Goal: Task Accomplishment & Management: Manage account settings

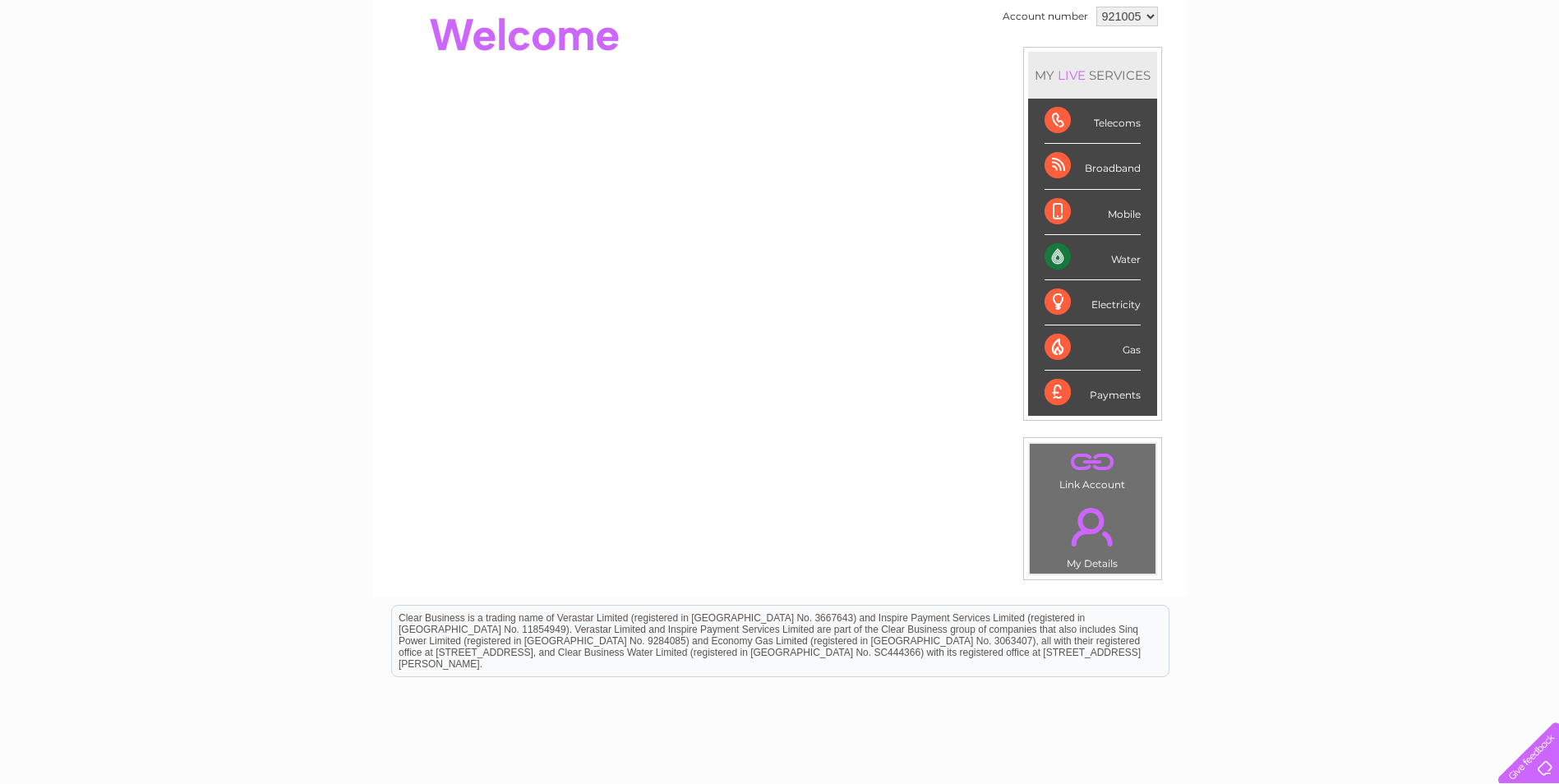
scroll to position [276, 0]
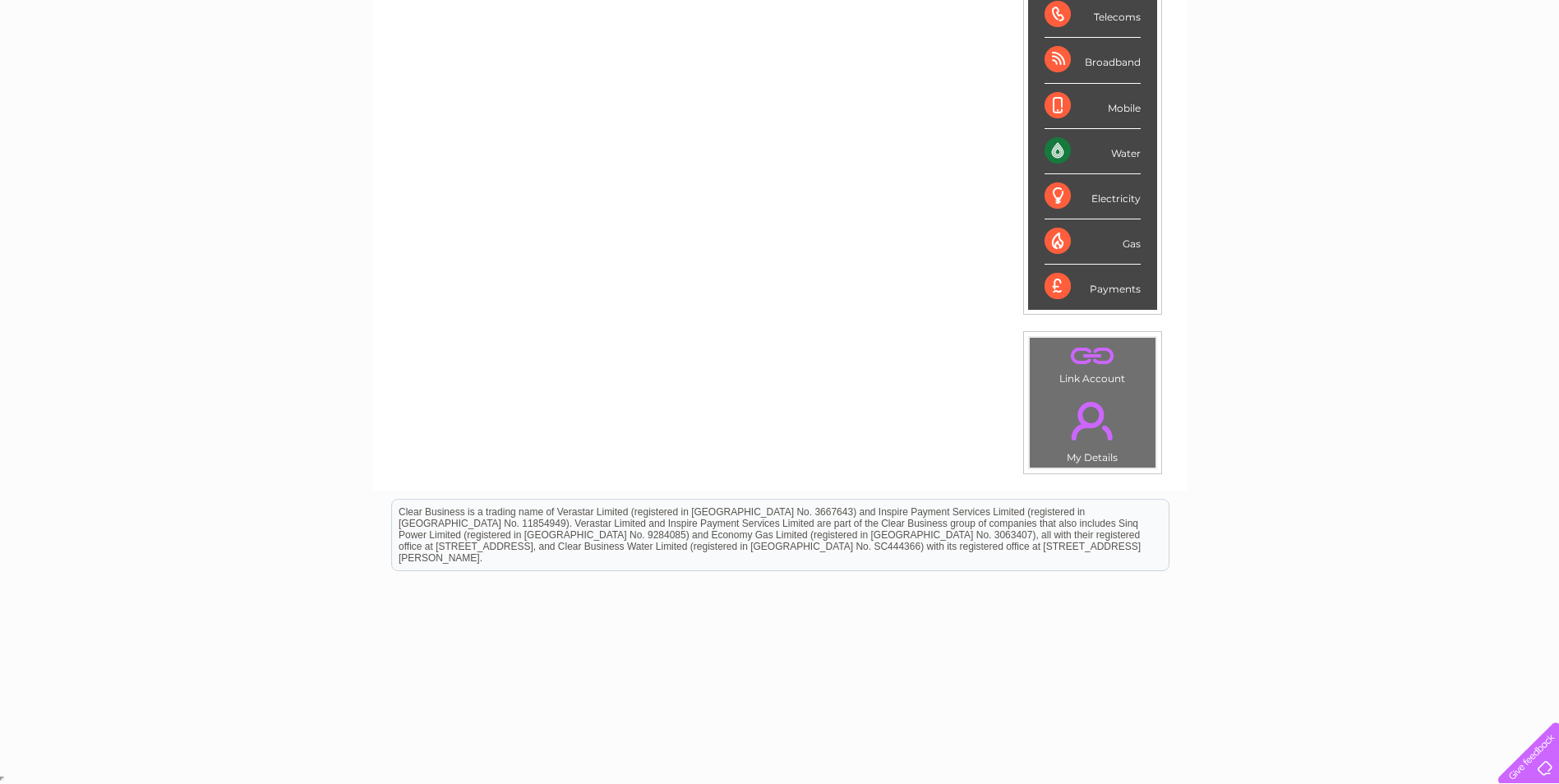
click at [1089, 357] on link "." at bounding box center [1092, 355] width 117 height 29
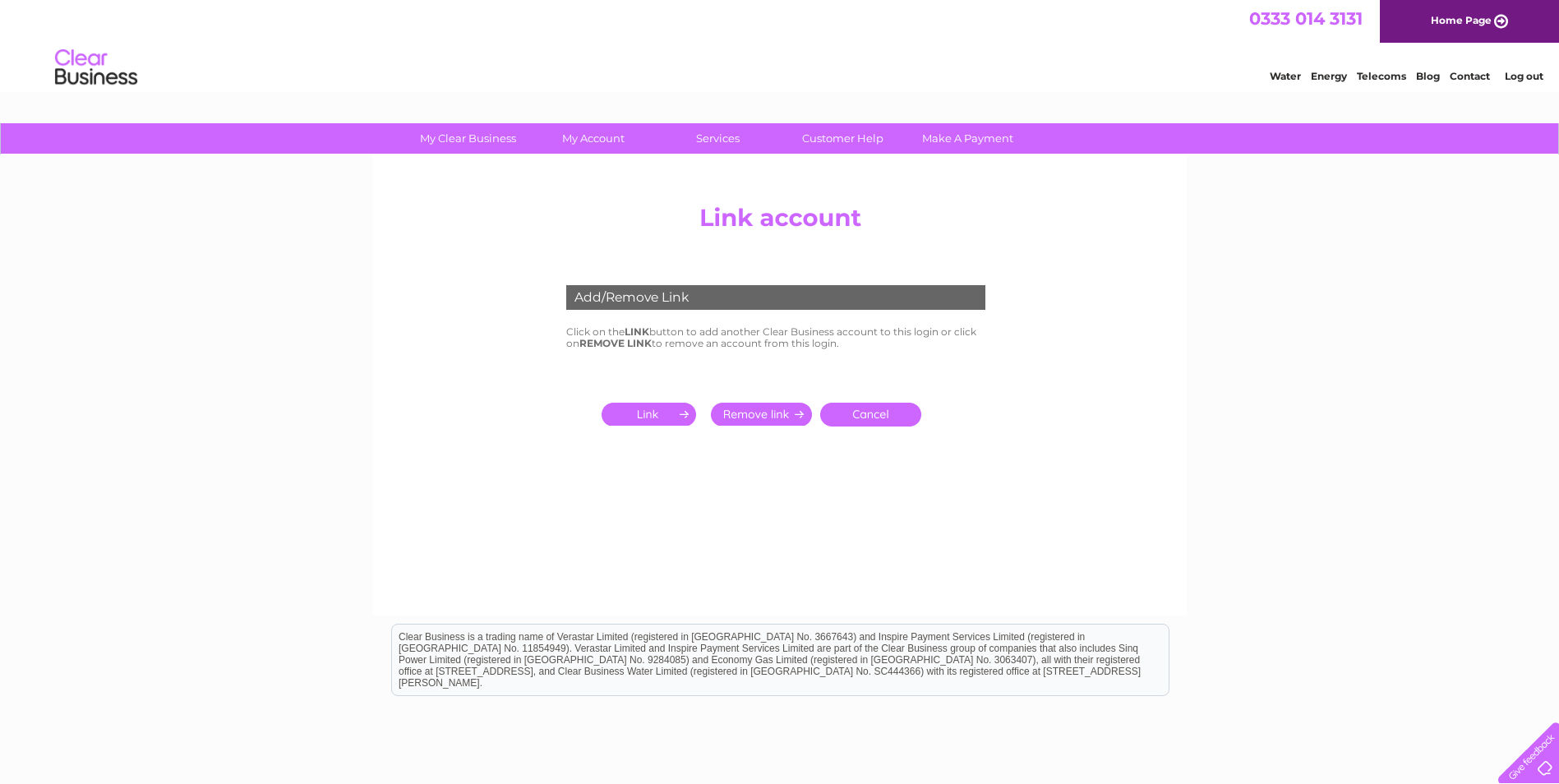
click at [661, 408] on input "submit" at bounding box center [652, 414] width 101 height 23
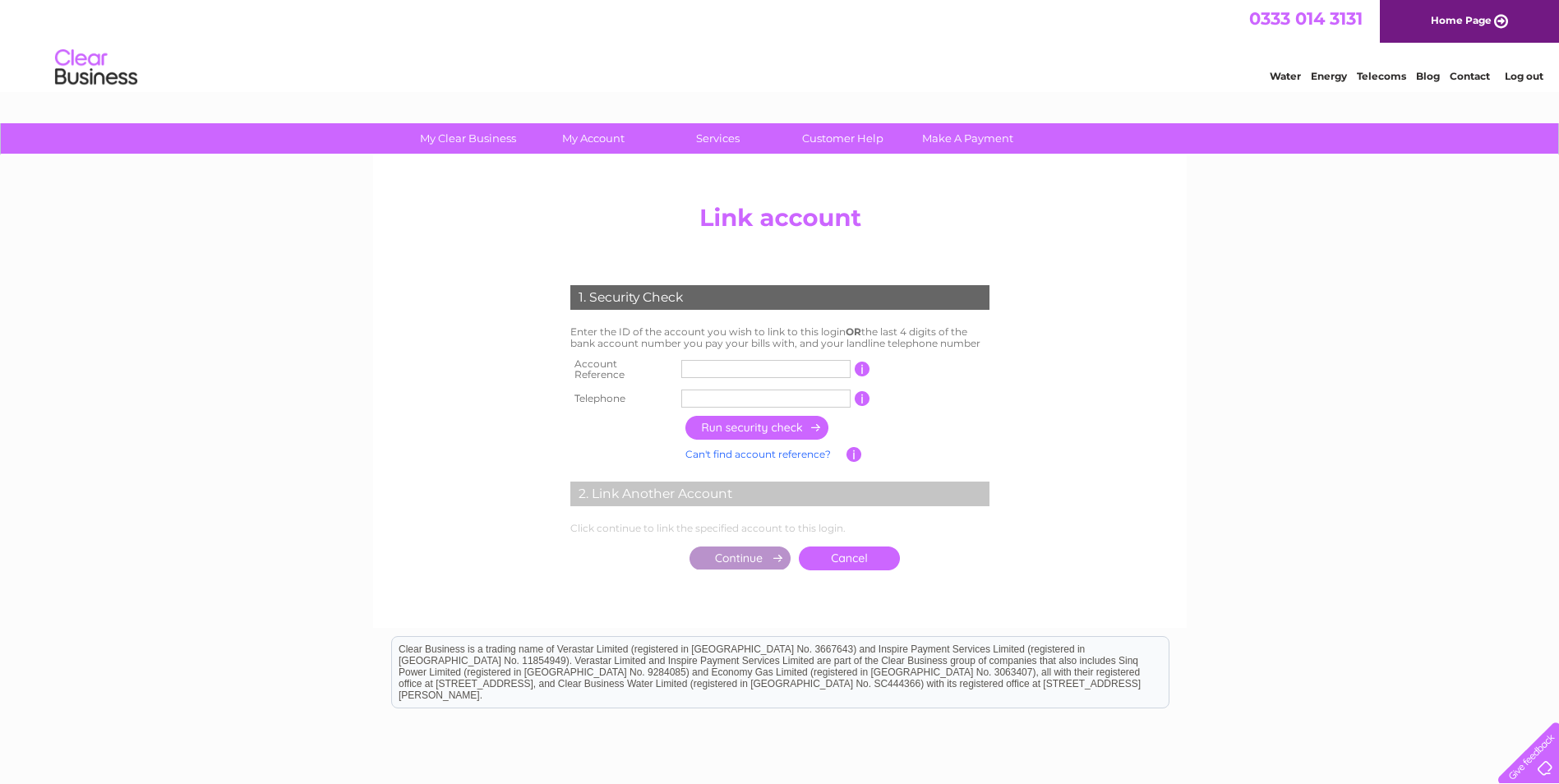
click at [699, 368] on input "text" at bounding box center [765, 369] width 169 height 18
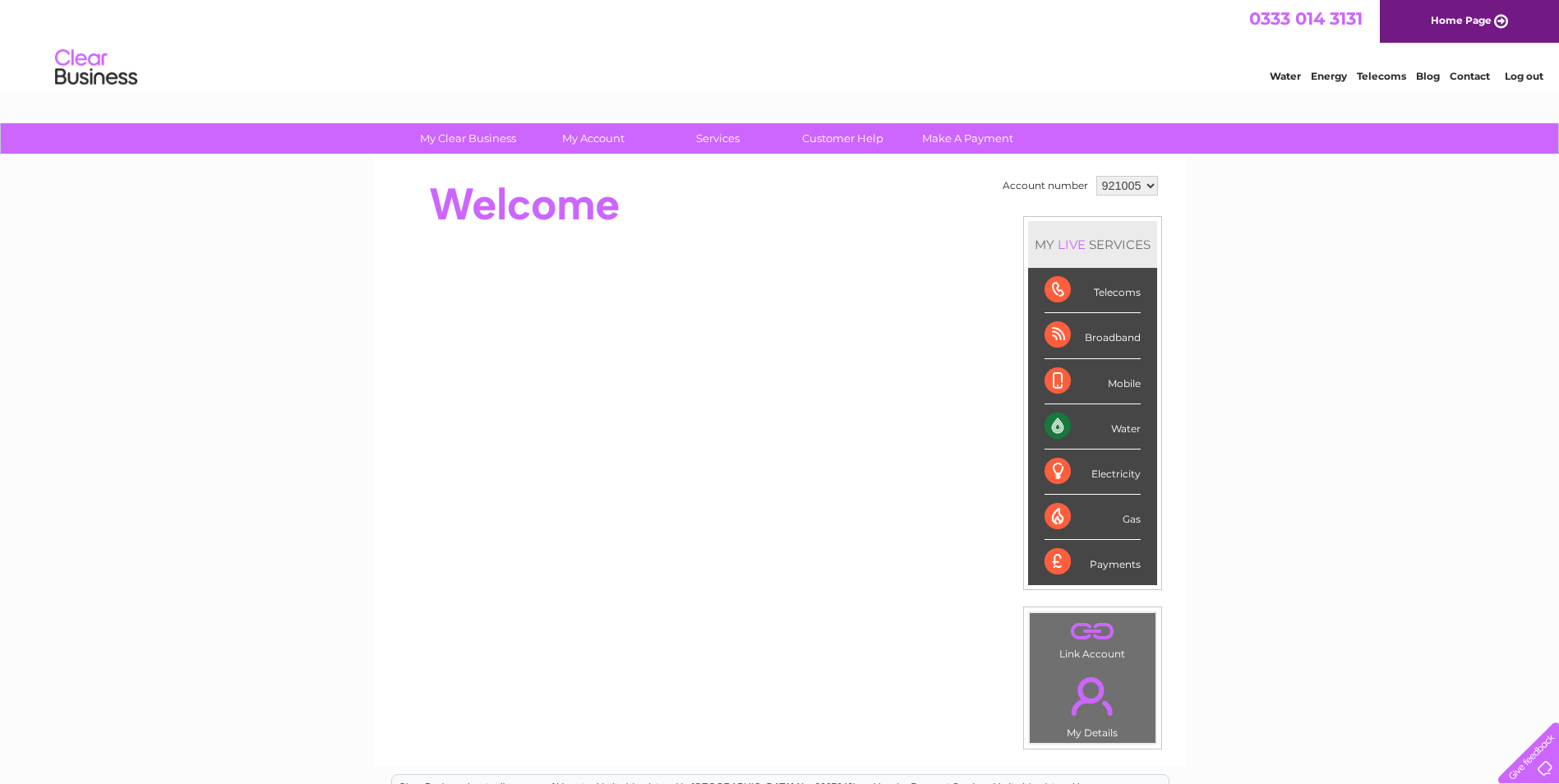
click at [1148, 187] on select "921005" at bounding box center [1128, 185] width 62 height 20
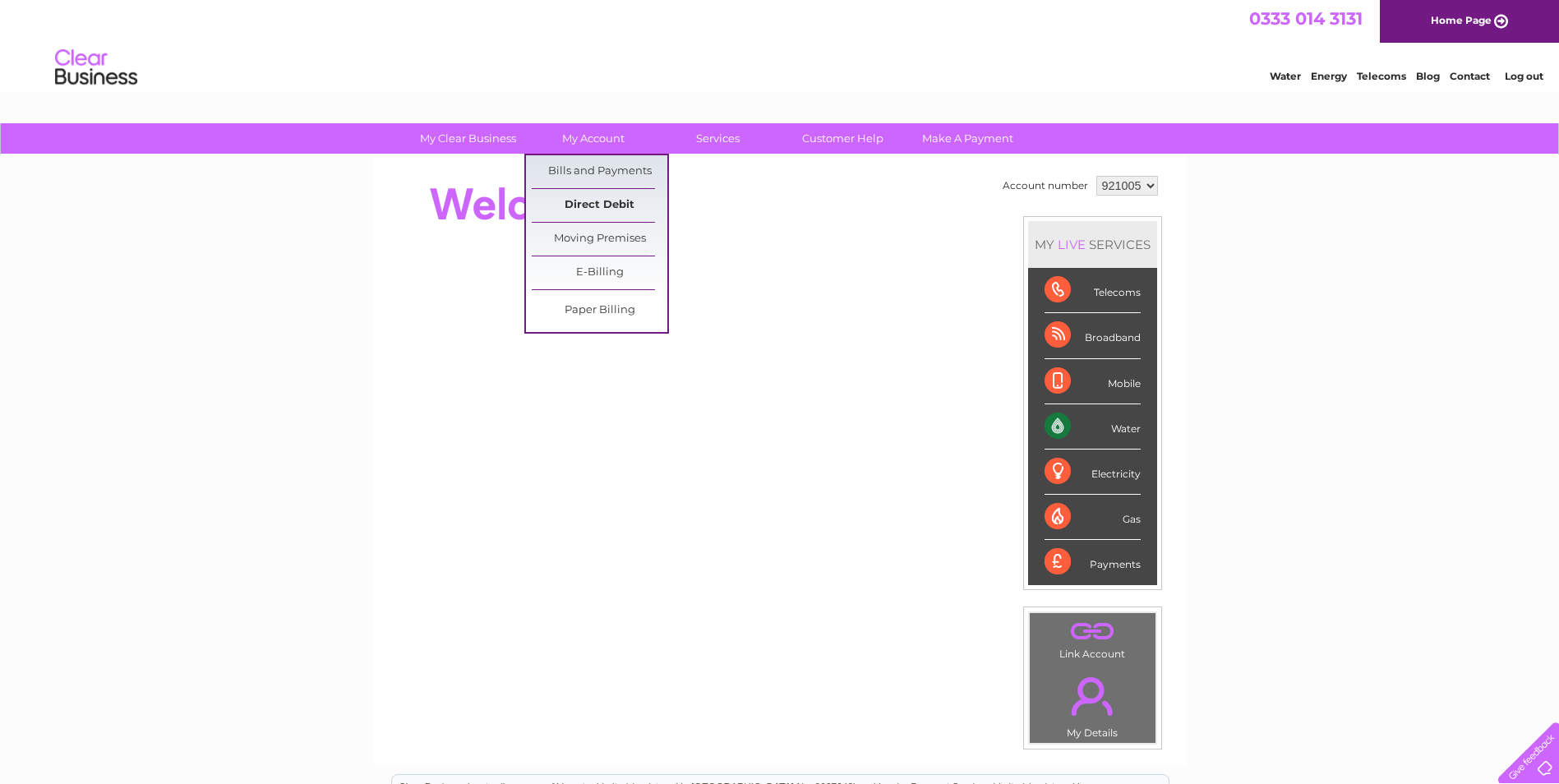
click at [578, 205] on link "Direct Debit" at bounding box center [599, 205] width 136 height 33
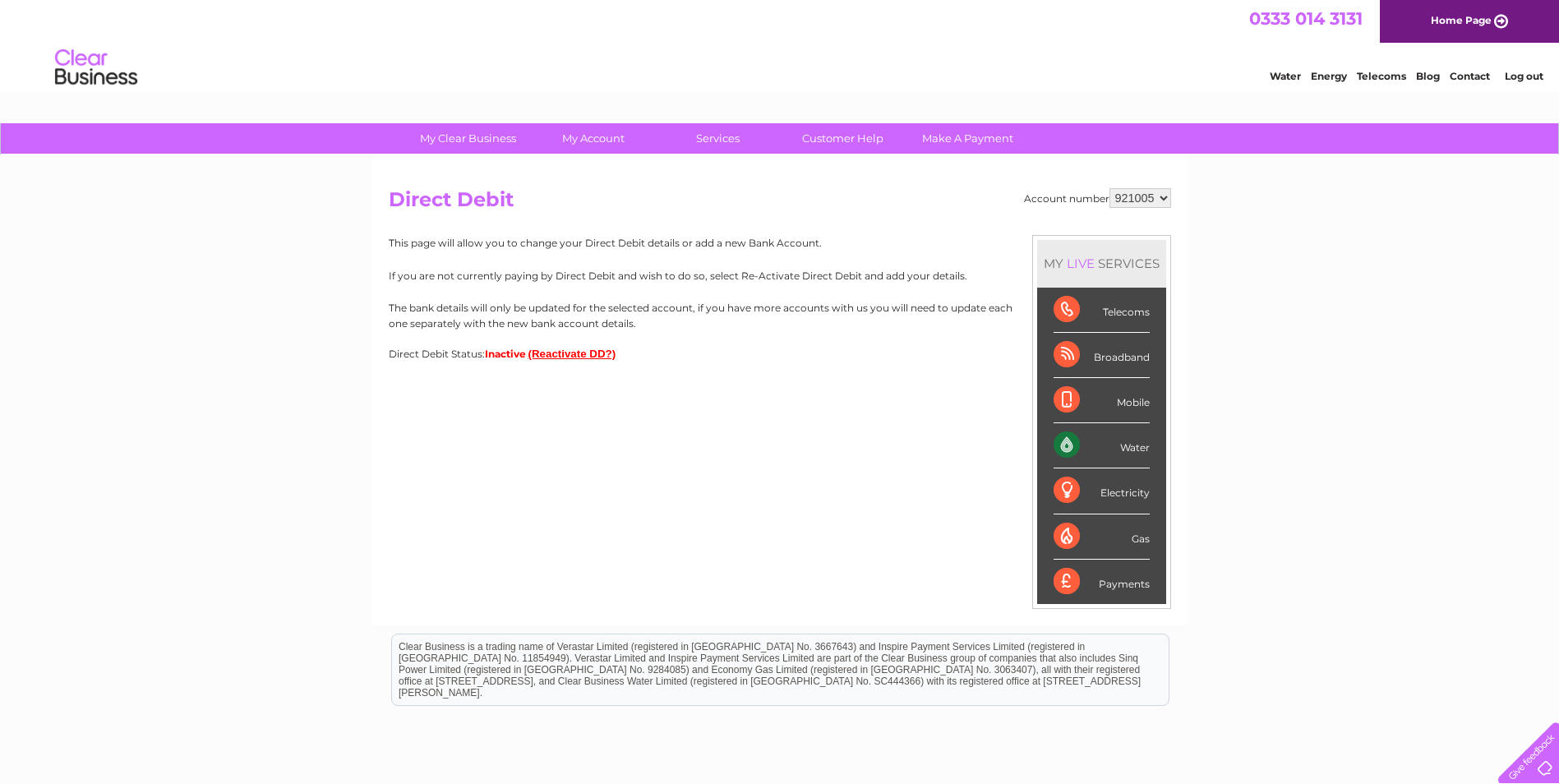
click at [577, 357] on button "(Reactivate DD?)" at bounding box center [572, 354] width 88 height 12
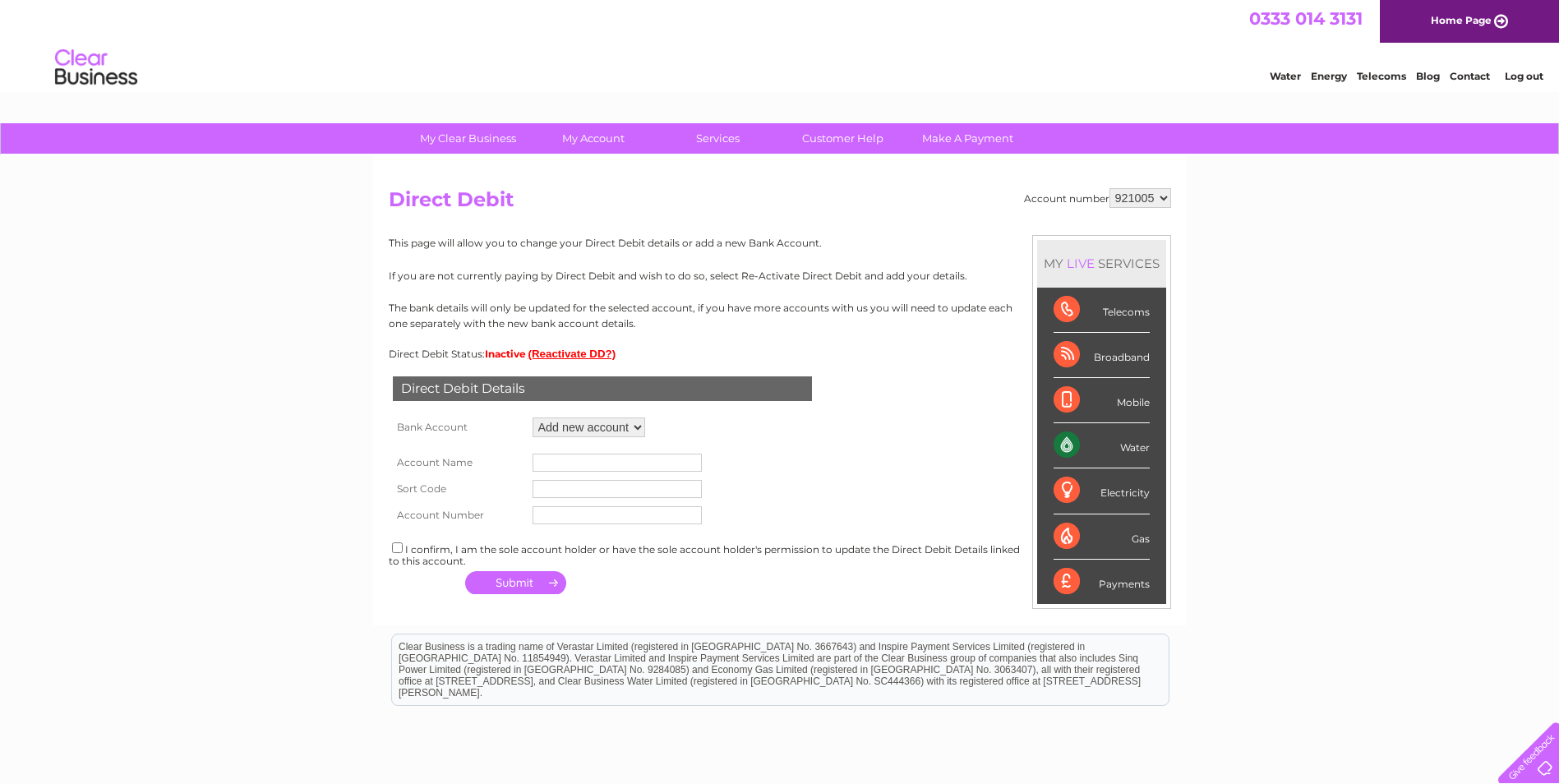
click at [559, 460] on input "text" at bounding box center [617, 462] width 169 height 18
type input "[PERSON_NAME] TBC"
click at [607, 482] on input "text" at bounding box center [617, 489] width 169 height 18
type input "801239"
click at [558, 507] on input "text" at bounding box center [617, 515] width 169 height 18
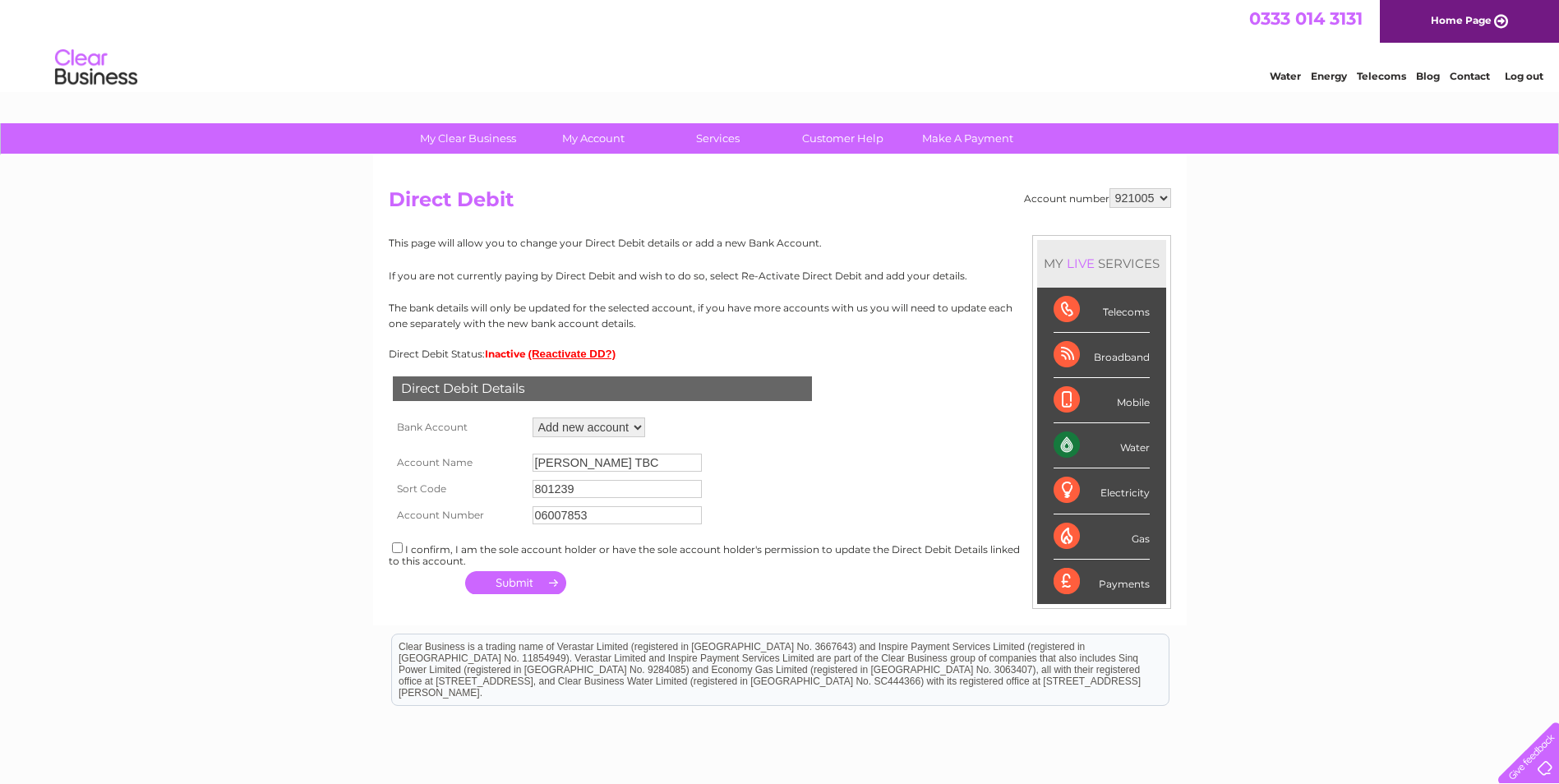
type input "06007853"
click at [401, 548] on input "checkbox" at bounding box center [397, 547] width 10 height 10
checkbox input "true"
click at [515, 587] on button "button" at bounding box center [516, 582] width 101 height 23
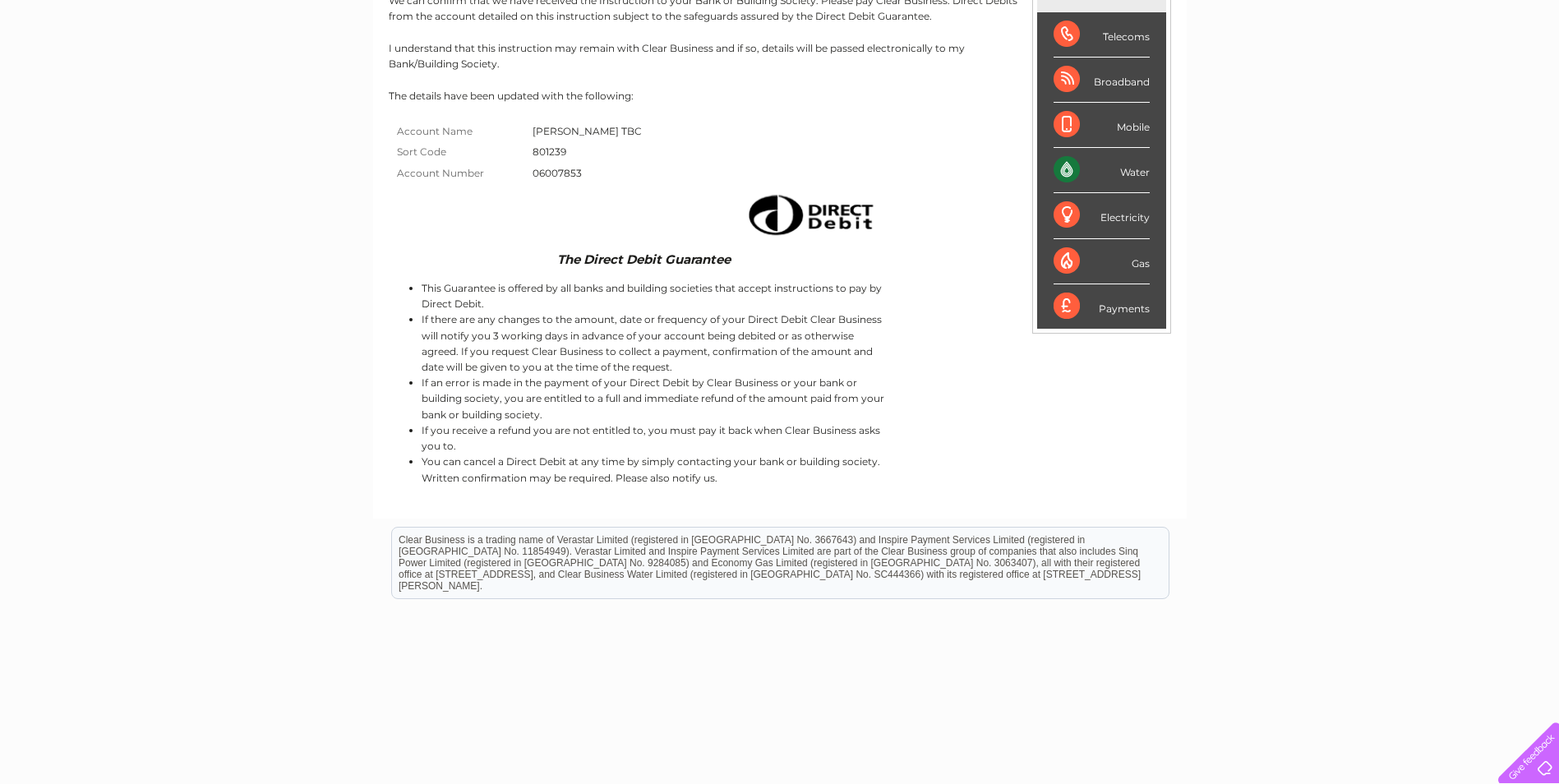
scroll to position [302, 0]
